Goal: Information Seeking & Learning: Learn about a topic

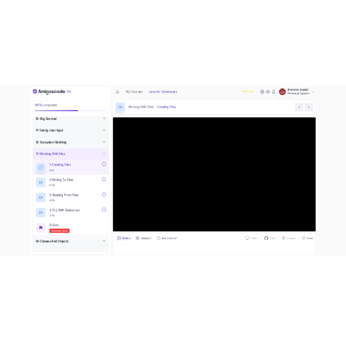
scroll to position [255, 0]
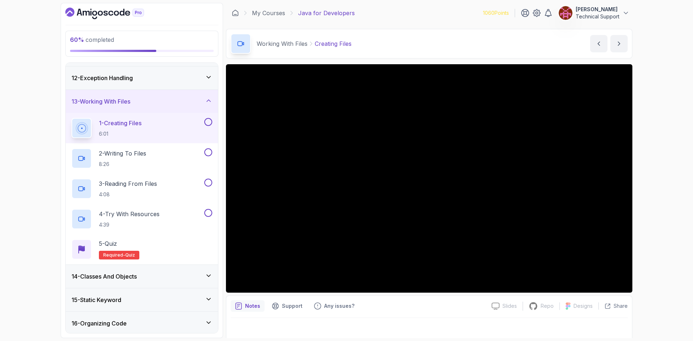
click at [660, 170] on div "60 % completed 1 - Intro 2 - Loops 3 - If Statements 4 - Packages 5 - Access Mo…" at bounding box center [346, 170] width 693 height 341
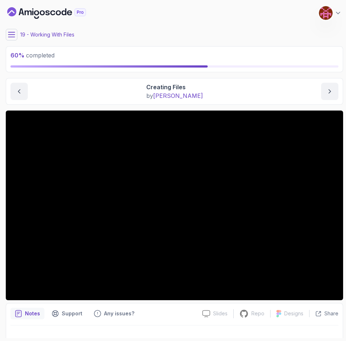
drag, startPoint x: 12, startPoint y: 153, endPoint x: 91, endPoint y: 95, distance: 97.8
click at [91, 95] on div "Creating Files by [PERSON_NAME]" at bounding box center [174, 91] width 328 height 17
click at [88, 96] on div "Creating Files by [PERSON_NAME]" at bounding box center [174, 91] width 328 height 17
click at [142, 30] on div "19 - Working With Files" at bounding box center [174, 35] width 337 height 12
click at [233, 31] on div "19 - Working With Files" at bounding box center [174, 35] width 337 height 12
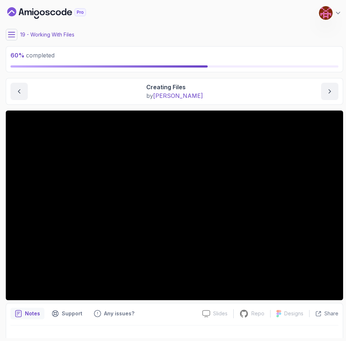
click at [233, 35] on div "19 - Working With Files" at bounding box center [174, 35] width 337 height 12
click at [229, 40] on main "My Courses Java for Developers 1060 Points [PERSON_NAME] Technical Support 19 -…" at bounding box center [174, 170] width 337 height 335
click at [223, 47] on div "60 % completed" at bounding box center [174, 59] width 337 height 26
click at [217, 43] on main "My Courses Java for Developers 1060 Points [PERSON_NAME] Technical Support 19 -…" at bounding box center [174, 170] width 337 height 335
click at [216, 43] on main "My Courses Java for Developers 1060 Points [PERSON_NAME] Technical Support 19 -…" at bounding box center [174, 170] width 337 height 335
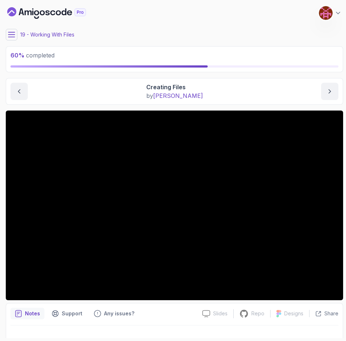
click at [172, 41] on main "My Courses Java for Developers 1060 Points [PERSON_NAME] Technical Support 19 -…" at bounding box center [174, 170] width 337 height 335
click at [151, 41] on main "My Courses Java for Developers 1060 Points [PERSON_NAME] Technical Support 19 -…" at bounding box center [174, 170] width 337 height 335
click at [151, 42] on main "My Courses Java for Developers 1060 Points [PERSON_NAME] Technical Support 19 -…" at bounding box center [174, 170] width 337 height 335
click at [168, 29] on main "My Courses Java for Developers 1060 Points [PERSON_NAME] Technical Support 19 -…" at bounding box center [174, 170] width 337 height 335
click at [169, 27] on main "My Courses Java for Developers 1060 Points [PERSON_NAME] Technical Support 19 -…" at bounding box center [174, 170] width 337 height 335
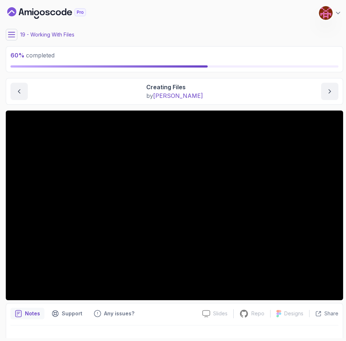
click at [161, 29] on div "19 - Working With Files" at bounding box center [174, 35] width 337 height 12
click at [156, 37] on div "19 - Working With Files" at bounding box center [174, 35] width 337 height 12
click at [135, 50] on div "60 % completed" at bounding box center [174, 59] width 337 height 26
click at [126, 42] on main "My Courses Java for Developers 1060 Points [PERSON_NAME] Technical Support 19 -…" at bounding box center [174, 170] width 337 height 335
click at [124, 41] on main "My Courses Java for Developers 1060 Points [PERSON_NAME] Technical Support 19 -…" at bounding box center [174, 170] width 337 height 335
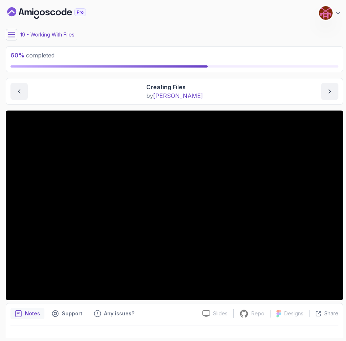
drag, startPoint x: 121, startPoint y: 38, endPoint x: 151, endPoint y: 20, distance: 34.9
click at [151, 20] on div "My Courses Java for Developers 1060 Points [PERSON_NAME] Technical Support" at bounding box center [174, 13] width 337 height 20
click at [143, 23] on main "My Courses Java for Developers 1060 Points [PERSON_NAME] Technical Support 19 -…" at bounding box center [174, 170] width 337 height 335
click at [139, 32] on div "19 - Working With Files" at bounding box center [174, 35] width 337 height 12
click at [134, 43] on main "My Courses Java for Developers 1060 Points [PERSON_NAME] Technical Support 19 -…" at bounding box center [174, 170] width 337 height 335
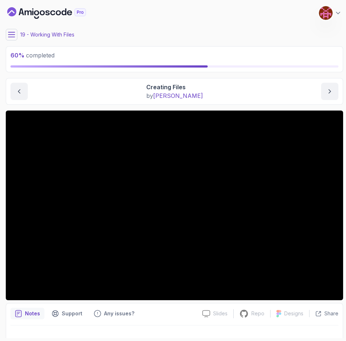
click at [134, 42] on main "My Courses Java for Developers 1060 Points [PERSON_NAME] Technical Support 19 -…" at bounding box center [174, 170] width 337 height 335
click at [130, 38] on div "19 - Working With Files" at bounding box center [174, 35] width 337 height 12
drag, startPoint x: 129, startPoint y: 38, endPoint x: 121, endPoint y: 22, distance: 17.8
click at [121, 22] on div "My Courses Java for Developers 1060 Points [PERSON_NAME] Technical Support" at bounding box center [174, 13] width 337 height 20
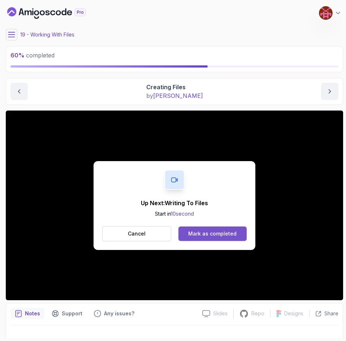
click at [196, 231] on div "Mark as completed" at bounding box center [212, 233] width 48 height 7
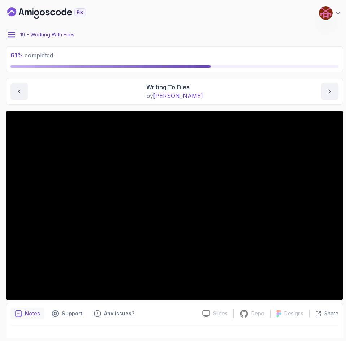
click at [190, 21] on div "My Courses Java for Developers 1060 Points [PERSON_NAME] Technical Support" at bounding box center [174, 13] width 337 height 20
click at [165, 37] on div "19 - Working With Files" at bounding box center [174, 35] width 337 height 12
click at [215, 30] on div "19 - Working With Files" at bounding box center [174, 35] width 337 height 12
